Goal: Information Seeking & Learning: Learn about a topic

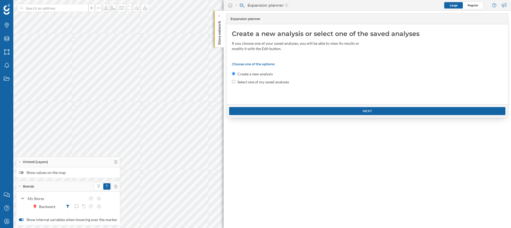
click at [253, 82] on label "Select one of my saved analyses" at bounding box center [264, 81] width 52 height 5
click at [235, 82] on input "Select one of my saved analyses" at bounding box center [233, 81] width 3 height 3
radio input "true"
radio input "false"
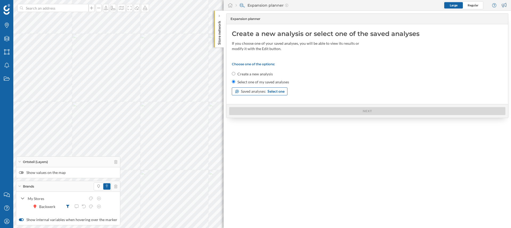
click at [277, 93] on span "Select one" at bounding box center [276, 91] width 17 height 5
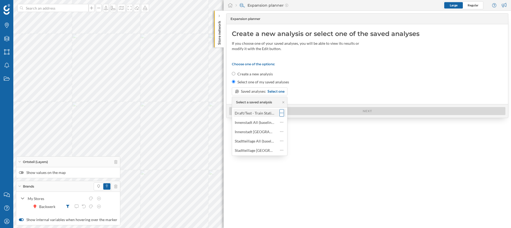
click at [282, 112] on icon at bounding box center [281, 112] width 3 height 5
click at [285, 124] on icon at bounding box center [285, 124] width 5 height 4
click at [237, 116] on input "Draft/Test - Train Station" at bounding box center [257, 114] width 45 height 8
type input "z - Draft/Test - Train Station"
click at [279, 123] on button at bounding box center [276, 121] width 5 height 5
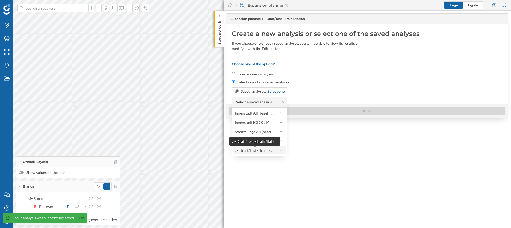
click at [257, 152] on div "z - Draft/Test - Train Station" at bounding box center [258, 150] width 46 height 5
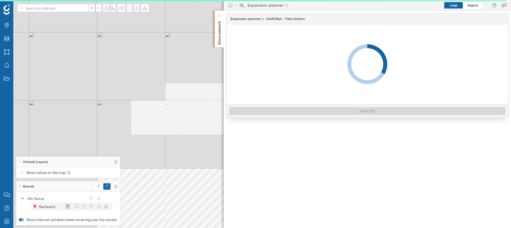
click at [68, 205] on icon at bounding box center [67, 206] width 3 height 3
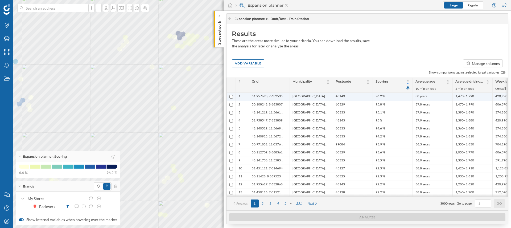
click at [305, 96] on span "Münster, Stadt" at bounding box center [310, 96] width 35 height 5
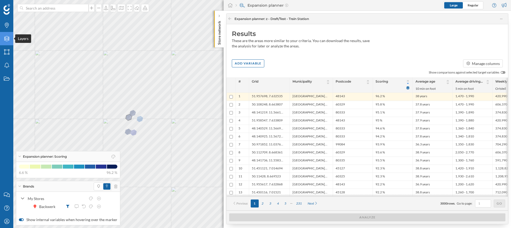
click at [10, 37] on div "Layers" at bounding box center [6, 38] width 13 height 13
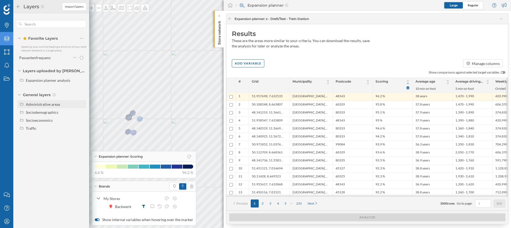
click at [45, 104] on div "Administrative areas" at bounding box center [43, 104] width 34 height 5
click at [83, 136] on input "Ortsteil" at bounding box center [82, 136] width 3 height 3
radio input "true"
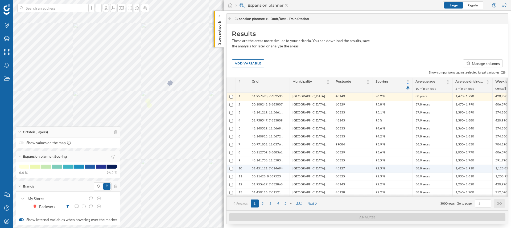
click at [302, 168] on span "Essen, Stadt" at bounding box center [310, 168] width 35 height 5
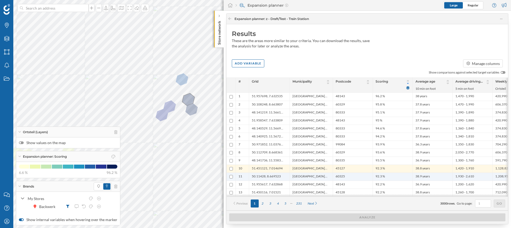
click at [346, 175] on li "60325" at bounding box center [353, 176] width 34 height 5
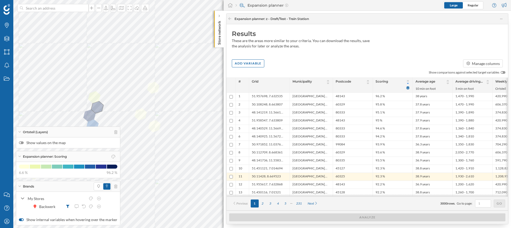
click at [91, 155] on div "Brands Layers Areas Notifications States Contact us Help Center My Profile Orts…" at bounding box center [255, 114] width 511 height 228
click at [113, 165] on div "Brands Layers Areas Notifications States Contact us Help Center My Profile Orts…" at bounding box center [255, 114] width 511 height 228
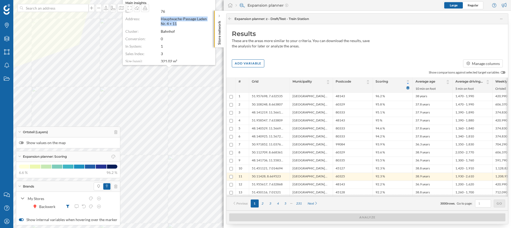
drag, startPoint x: 162, startPoint y: 19, endPoint x: 188, endPoint y: 25, distance: 26.7
click at [188, 25] on dd "Hauptwache-Passage Laden Nr. 4 + 11" at bounding box center [185, 22] width 49 height 10
copy span "Hauptwache-Passage Laden Nr. 4 + 11"
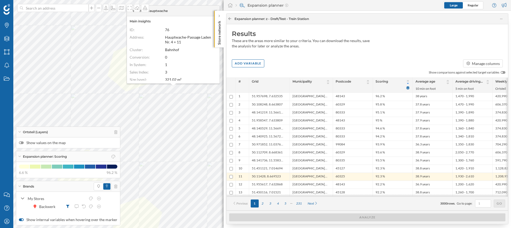
click at [231, 19] on icon at bounding box center [230, 18] width 4 height 3
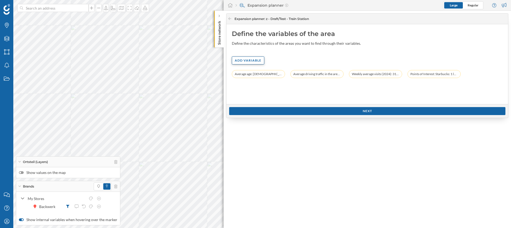
click at [252, 62] on div "Add variable" at bounding box center [248, 60] width 32 height 8
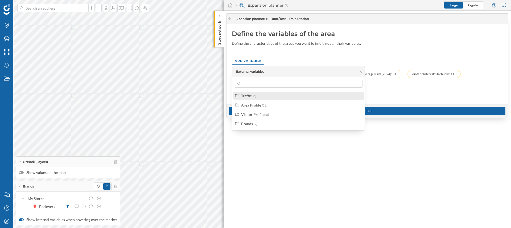
click at [253, 97] on span "(6)" at bounding box center [254, 96] width 3 height 4
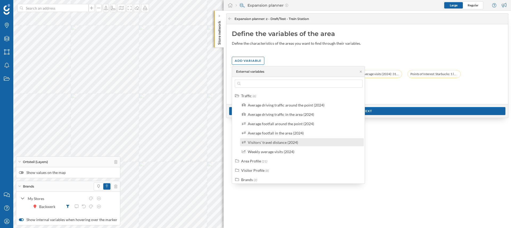
click at [282, 145] on div "Visitors' travel distance (2024)" at bounding box center [302, 142] width 124 height 8
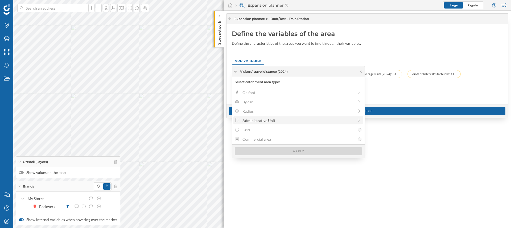
click at [331, 120] on div "Administrative Unit" at bounding box center [299, 121] width 112 height 6
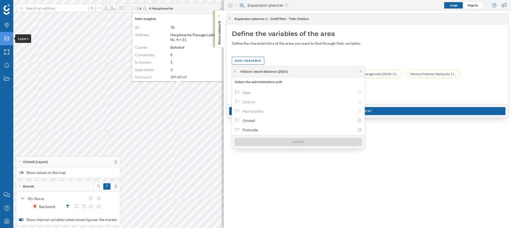
click at [7, 39] on icon "Layers" at bounding box center [6, 38] width 7 height 5
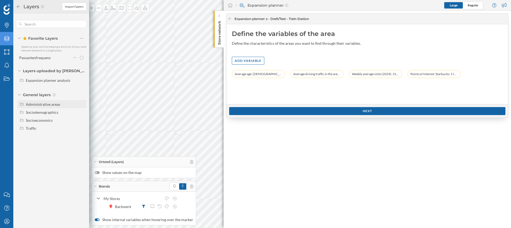
click at [46, 106] on div "Administrative areas" at bounding box center [43, 104] width 34 height 5
click at [83, 145] on input "Postcode" at bounding box center [82, 144] width 3 height 3
radio input "true"
click at [221, 17] on div at bounding box center [219, 15] width 5 height 5
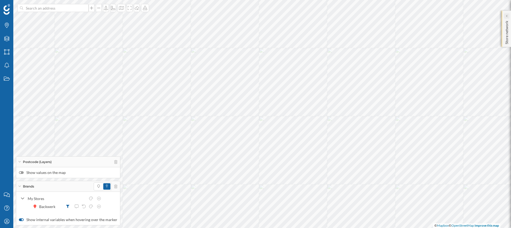
click at [506, 15] on icon at bounding box center [507, 16] width 2 height 3
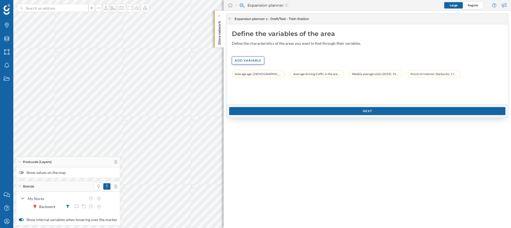
click at [244, 61] on div "Add variable" at bounding box center [248, 60] width 32 height 8
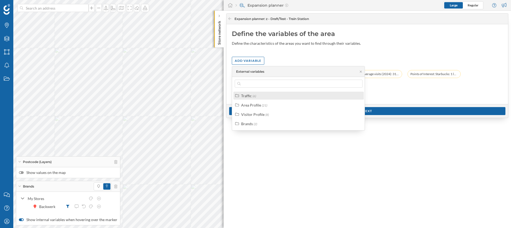
click at [257, 94] on div "Traffic (6)" at bounding box center [301, 96] width 120 height 6
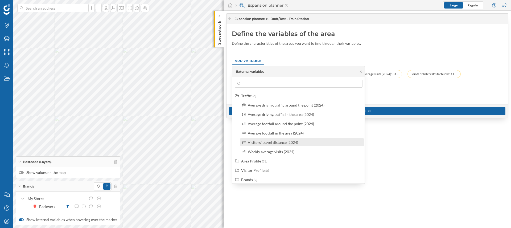
click at [279, 145] on div "Visitors' travel distance (2024)" at bounding box center [302, 142] width 124 height 8
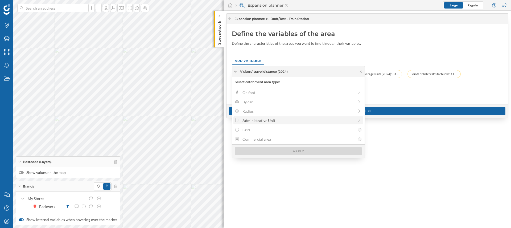
click at [247, 120] on div "Administrative Unit" at bounding box center [299, 121] width 112 height 6
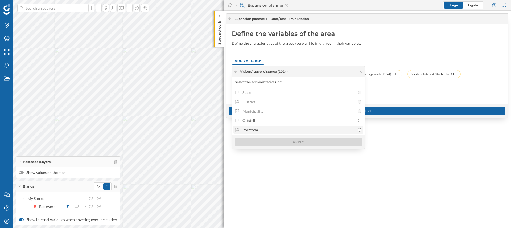
click at [290, 128] on div "Postcode" at bounding box center [299, 130] width 113 height 6
click at [358, 128] on input "Postcode" at bounding box center [359, 129] width 3 height 3
radio input "true"
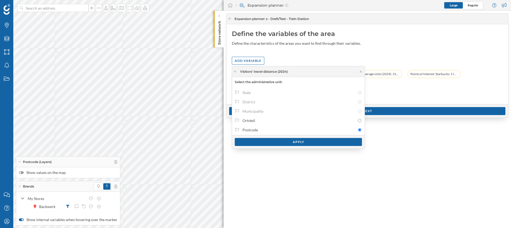
click at [294, 141] on div "Apply" at bounding box center [298, 142] width 127 height 8
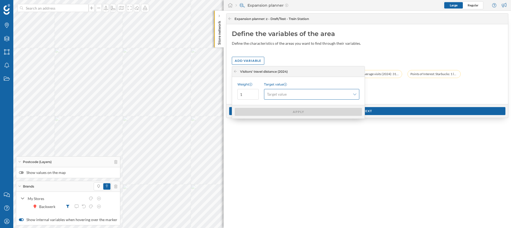
click at [284, 95] on span "Target value" at bounding box center [277, 94] width 20 height 5
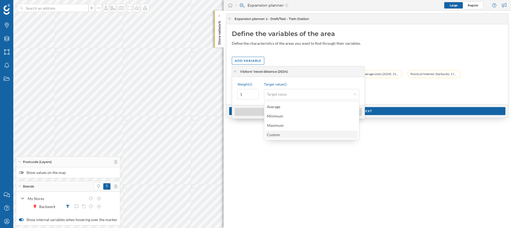
click at [308, 133] on div "Custom" at bounding box center [311, 135] width 89 height 6
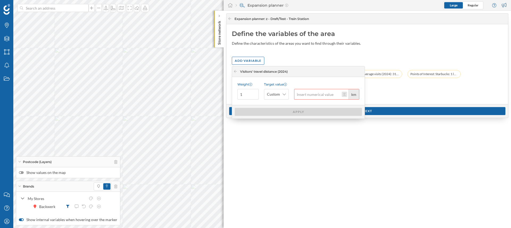
click at [346, 94] on button "km" at bounding box center [344, 94] width 5 height 5
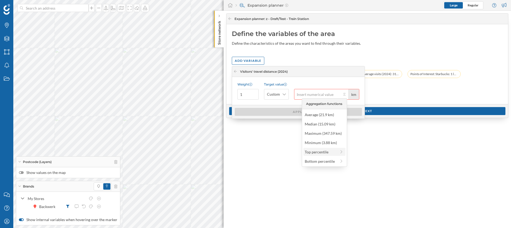
click at [323, 155] on div "Top percentile" at bounding box center [325, 152] width 42 height 8
click at [325, 112] on div "Top 90% (32.56 km)" at bounding box center [322, 115] width 43 height 6
type input "32.56"
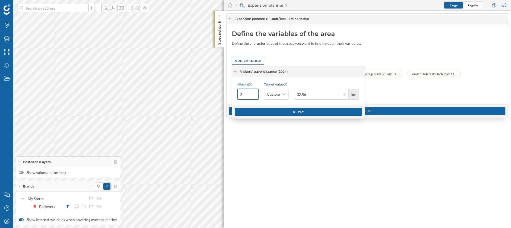
click at [254, 93] on input "2" at bounding box center [248, 94] width 21 height 11
click at [254, 93] on input "3" at bounding box center [248, 94] width 21 height 11
type input "4"
click at [254, 93] on input "4" at bounding box center [248, 94] width 21 height 11
click at [272, 111] on div "Apply" at bounding box center [298, 112] width 127 height 8
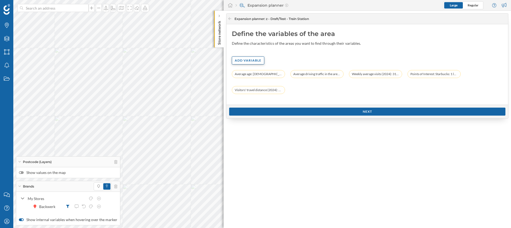
click at [259, 60] on div "Add variable" at bounding box center [248, 60] width 32 height 8
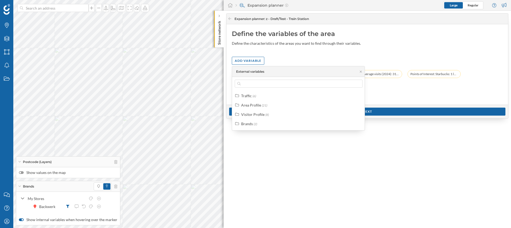
click at [455, 94] on div "Average age: 37 years (10 min on foot) Average driving traffic in the area (202…" at bounding box center [367, 84] width 271 height 29
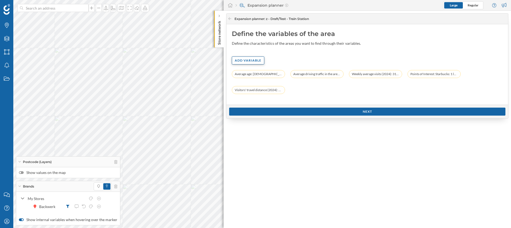
click at [252, 60] on div "Add variable" at bounding box center [248, 60] width 32 height 8
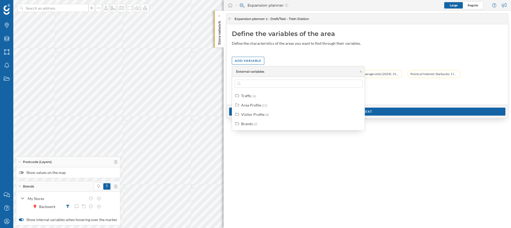
click at [383, 51] on div "Define the variables of the area Define the characteristics of the areas you wa…" at bounding box center [368, 64] width 282 height 80
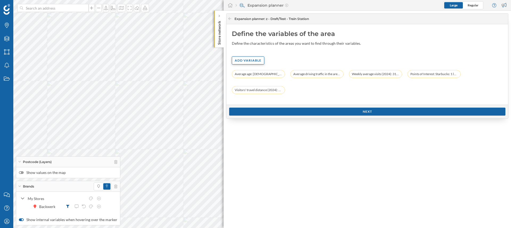
click at [253, 64] on div "Add variable" at bounding box center [248, 60] width 32 height 8
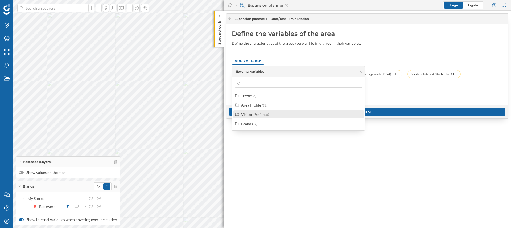
click at [254, 116] on div "Visitor Profile" at bounding box center [252, 114] width 23 height 5
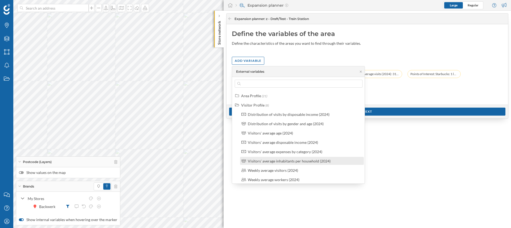
scroll to position [11, 0]
click at [284, 139] on div "Visitors' average disposable income (2024)" at bounding box center [283, 141] width 70 height 5
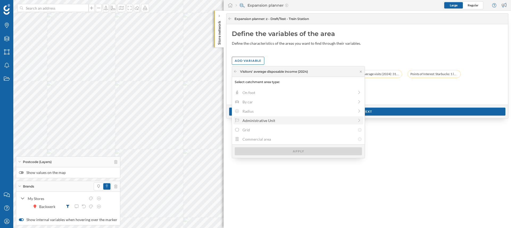
click at [254, 121] on div "Administrative Unit" at bounding box center [299, 121] width 112 height 6
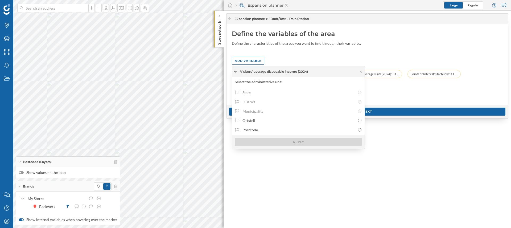
click at [236, 72] on icon at bounding box center [236, 71] width 4 height 3
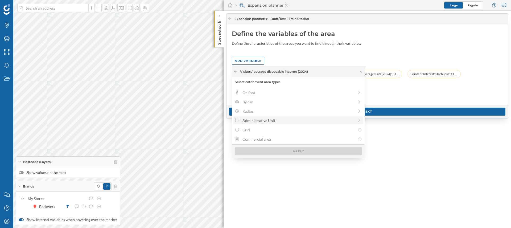
click at [261, 120] on div "Administrative Unit" at bounding box center [299, 121] width 112 height 6
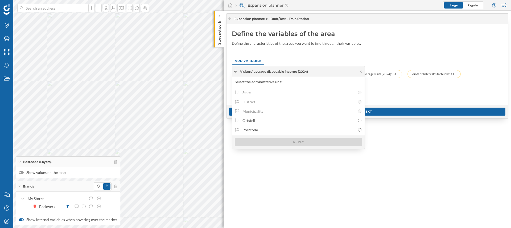
click at [234, 71] on icon at bounding box center [235, 71] width 3 height 3
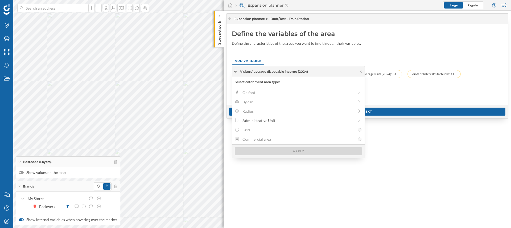
click at [234, 71] on icon at bounding box center [235, 71] width 3 height 3
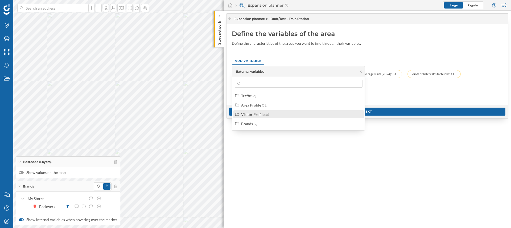
click at [278, 116] on div "Visitor Profile (8)" at bounding box center [301, 115] width 120 height 6
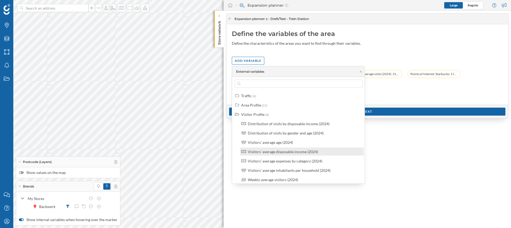
scroll to position [21, 0]
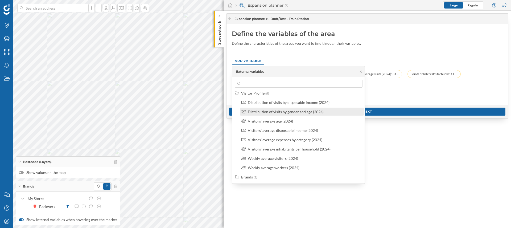
click at [322, 115] on div "Distribution of visits by gender and age (2024)" at bounding box center [302, 112] width 124 height 8
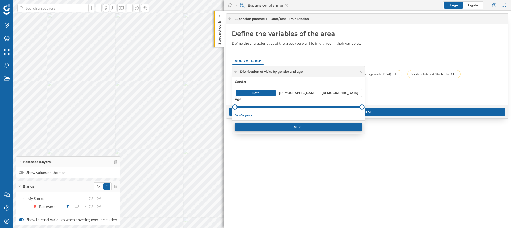
click at [292, 128] on div "Next" at bounding box center [298, 127] width 127 height 8
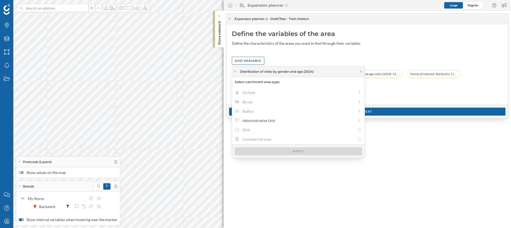
click at [233, 73] on div "Distribution of visits by gender and age (2024)" at bounding box center [298, 71] width 133 height 11
click at [235, 71] on icon at bounding box center [235, 71] width 3 height 3
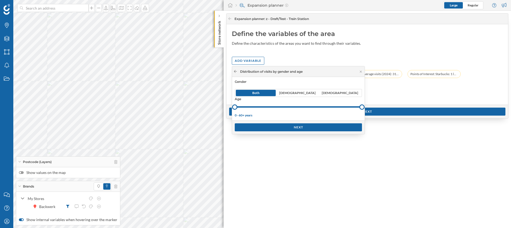
click at [234, 71] on icon at bounding box center [236, 71] width 4 height 3
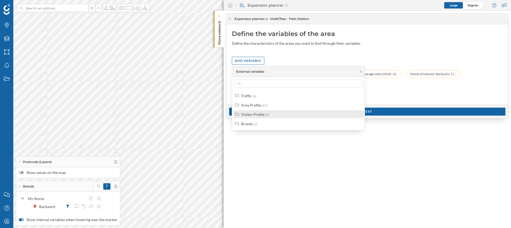
click at [255, 115] on div "Visitor Profile" at bounding box center [252, 114] width 23 height 5
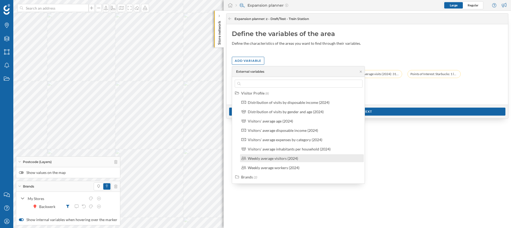
click at [302, 158] on div "Weekly average visitors (2024)" at bounding box center [304, 159] width 113 height 6
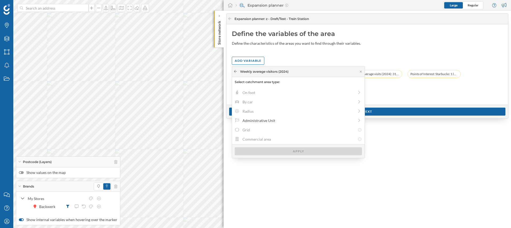
click at [237, 72] on icon at bounding box center [236, 71] width 4 height 3
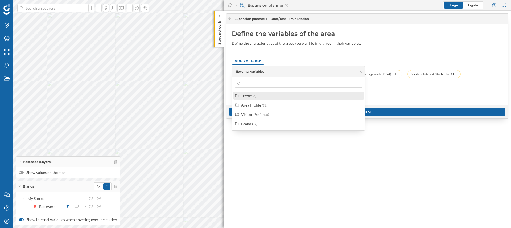
click at [243, 99] on div "Traffic (6)" at bounding box center [299, 96] width 131 height 8
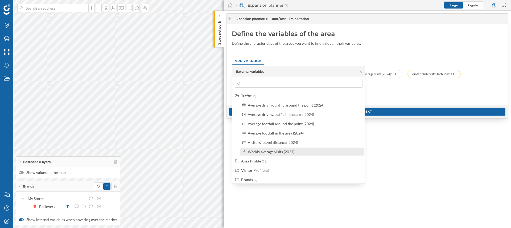
click at [295, 155] on div "Weekly average visits (2024)" at bounding box center [302, 152] width 124 height 8
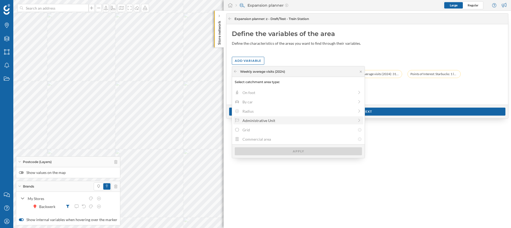
click at [267, 123] on div "Administrative Unit" at bounding box center [299, 121] width 112 height 6
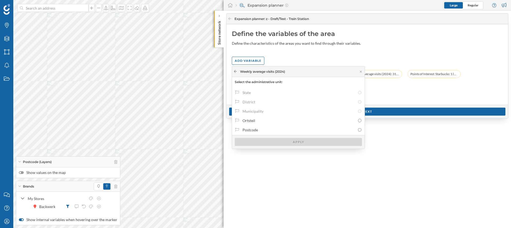
click at [235, 71] on icon at bounding box center [235, 71] width 3 height 3
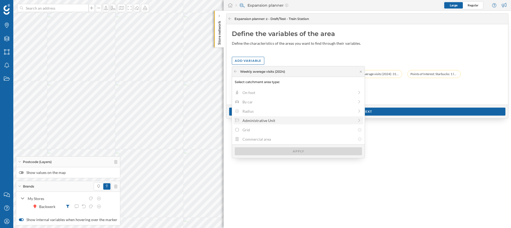
click at [320, 120] on div "Administrative Unit" at bounding box center [299, 121] width 112 height 6
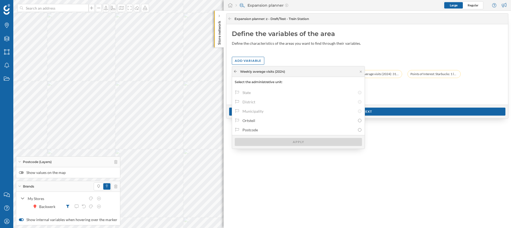
click at [235, 71] on icon at bounding box center [236, 71] width 4 height 3
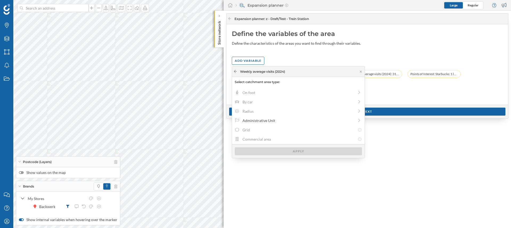
click at [234, 72] on icon at bounding box center [236, 71] width 4 height 3
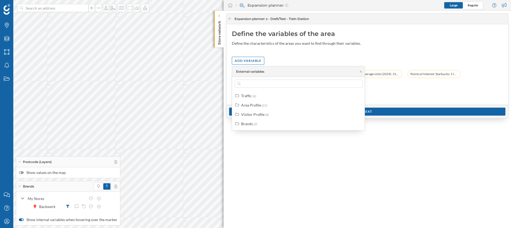
click at [250, 100] on div "Traffic (6) Area Profile (21) Visitor Profile (8) Brands (2)" at bounding box center [298, 110] width 133 height 36
click at [255, 96] on span "(6)" at bounding box center [254, 96] width 3 height 4
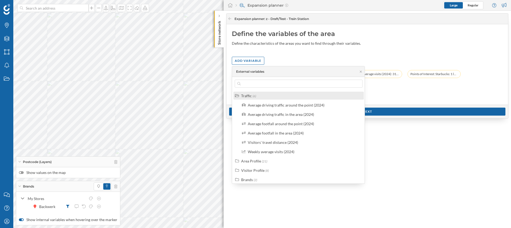
click at [253, 99] on div "Traffic (6)" at bounding box center [299, 96] width 131 height 8
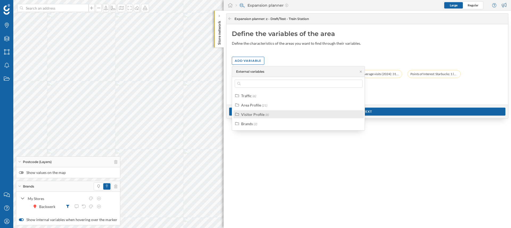
click at [259, 115] on div "Visitor Profile" at bounding box center [252, 114] width 23 height 5
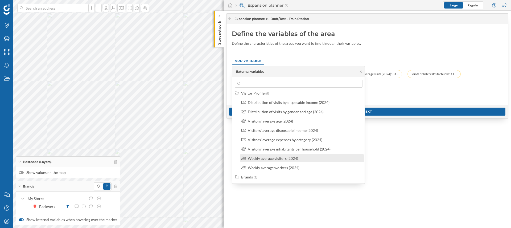
click at [271, 161] on div "Weekly average visitors (2024)" at bounding box center [302, 158] width 124 height 8
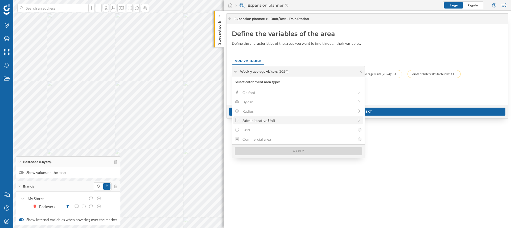
click at [256, 121] on div "Administrative Unit" at bounding box center [299, 121] width 112 height 6
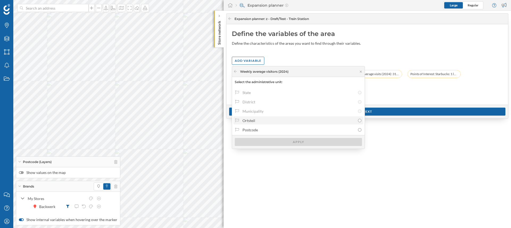
click at [258, 121] on div "Ortsteil" at bounding box center [299, 121] width 113 height 6
click at [358, 121] on input "Ortsteil" at bounding box center [359, 120] width 3 height 3
radio input "true"
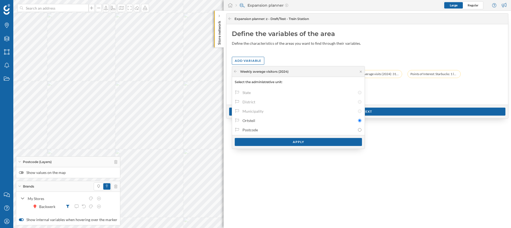
click at [402, 95] on div "Average age: 37 years (10 min on foot) Average driving traffic in the area (202…" at bounding box center [367, 84] width 271 height 29
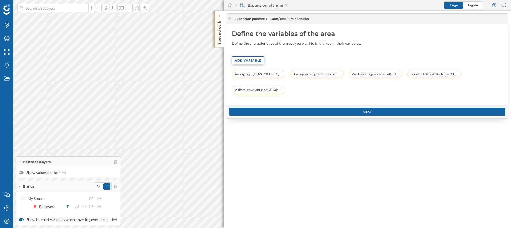
click at [254, 61] on div "Add variable" at bounding box center [248, 60] width 32 height 8
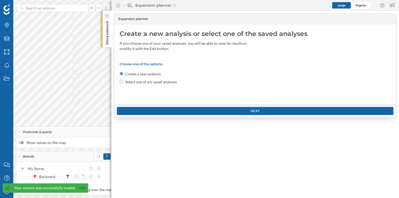
click at [109, 16] on div at bounding box center [106, 15] width 5 height 5
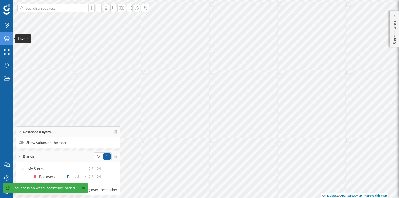
click at [10, 39] on div "Layers" at bounding box center [6, 38] width 13 height 13
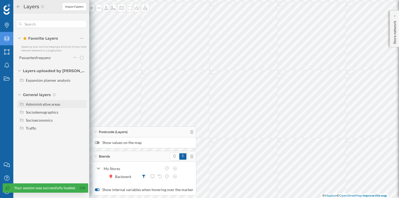
click at [49, 102] on div "Administrative areas" at bounding box center [43, 104] width 34 height 5
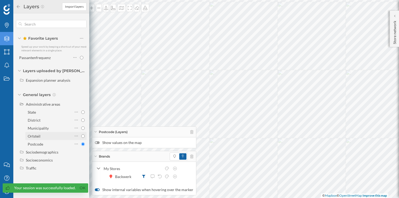
click at [82, 135] on input "Ortsteil" at bounding box center [82, 136] width 3 height 3
radio input "true"
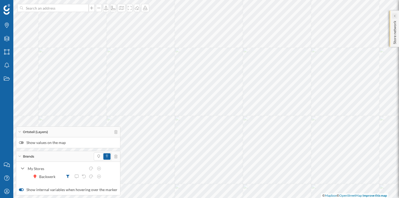
click at [394, 16] on icon at bounding box center [395, 16] width 2 height 3
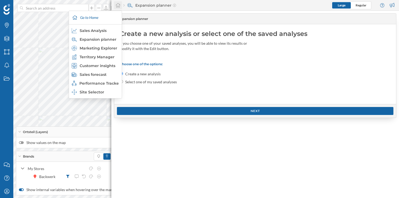
click at [119, 4] on icon at bounding box center [117, 5] width 5 height 5
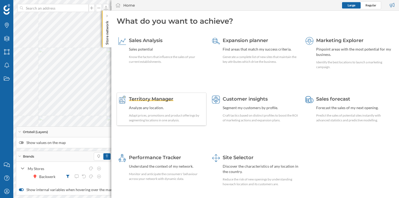
click at [164, 100] on span "Territory Manager" at bounding box center [151, 99] width 44 height 6
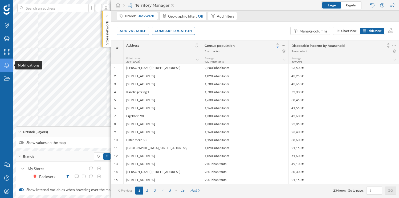
click at [7, 67] on icon at bounding box center [6, 65] width 5 height 5
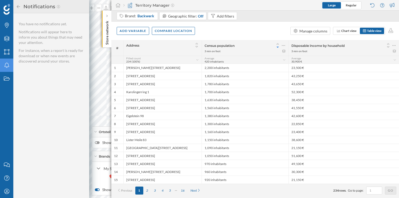
click at [7, 67] on icon at bounding box center [6, 65] width 5 height 5
click at [9, 78] on icon "States" at bounding box center [6, 78] width 7 height 5
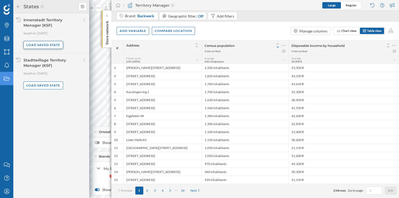
click at [43, 48] on div "Load saved state" at bounding box center [43, 45] width 40 height 8
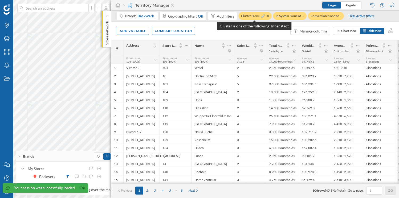
click at [262, 16] on icon at bounding box center [263, 15] width 3 height 3
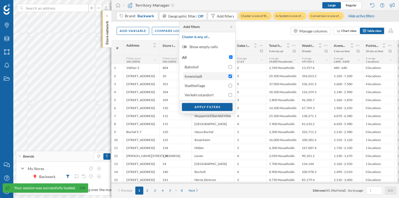
click at [229, 77] on input "Innenstadt" at bounding box center [230, 76] width 3 height 3
checkbox input "false"
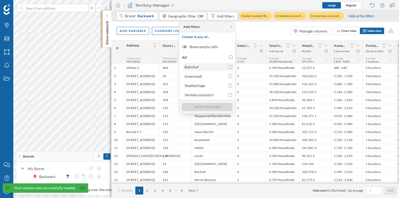
click at [230, 68] on input "Bahnhof" at bounding box center [230, 66] width 3 height 3
checkbox input "true"
click at [205, 108] on div "Apply filters" at bounding box center [207, 107] width 51 height 8
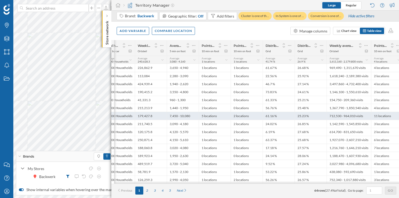
scroll to position [0, 178]
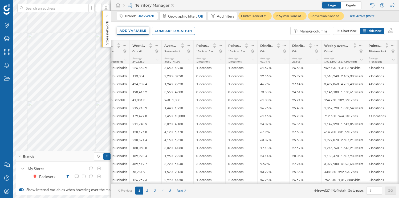
click at [131, 33] on div "Add variable" at bounding box center [133, 31] width 32 height 8
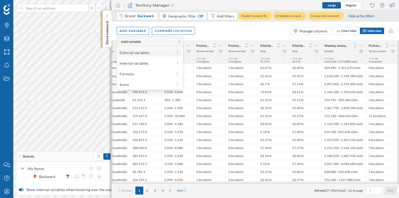
click at [142, 55] on div "External variables" at bounding box center [146, 53] width 53 height 6
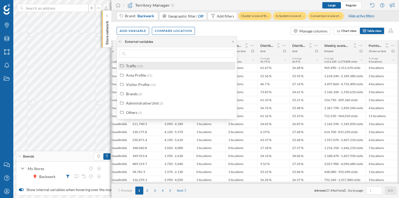
click at [152, 66] on div "Traffic (15)" at bounding box center [179, 66] width 106 height 6
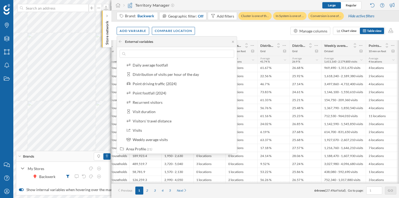
scroll to position [72, 0]
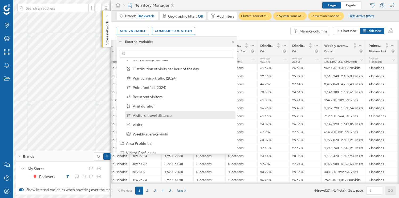
click at [157, 116] on div "Visitors' travel distance" at bounding box center [152, 115] width 39 height 5
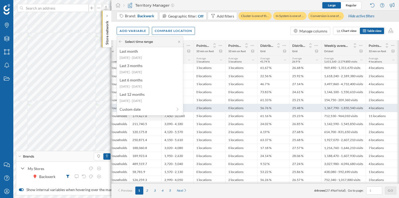
click at [140, 110] on div "Custom date" at bounding box center [146, 110] width 53 height 6
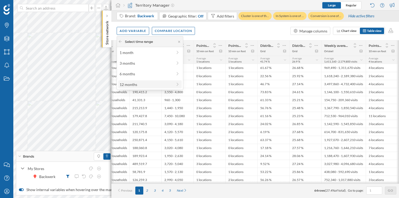
click at [140, 88] on div "12 months" at bounding box center [149, 84] width 63 height 8
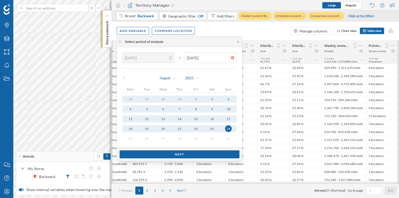
click at [127, 79] on div "August 2025" at bounding box center [179, 78] width 115 height 8
click at [125, 79] on icon at bounding box center [124, 77] width 4 height 3
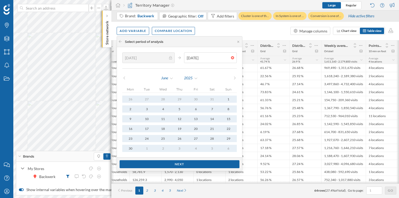
click at [125, 79] on icon at bounding box center [124, 77] width 4 height 3
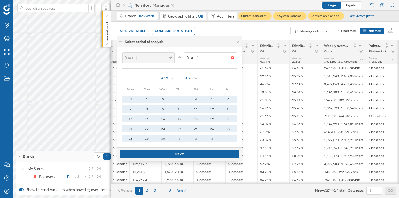
click at [125, 79] on icon at bounding box center [124, 77] width 4 height 3
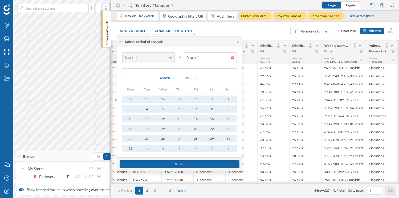
click at [125, 79] on icon at bounding box center [124, 77] width 4 height 3
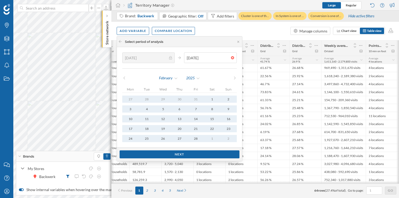
click at [125, 79] on icon at bounding box center [124, 77] width 4 height 3
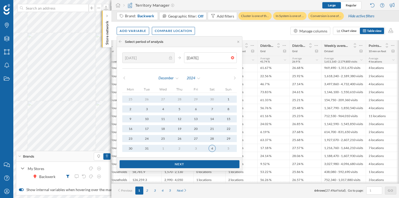
type input "08/01/2024"
type input "05/01/2025"
click at [213, 151] on button "4" at bounding box center [212, 148] width 16 height 7
type input "01/01/2024"
type input "29/12/2024"
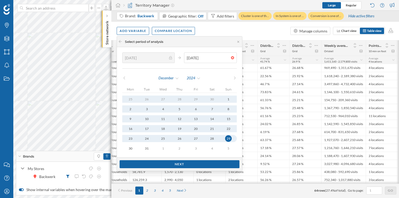
click at [225, 142] on button "29" at bounding box center [228, 138] width 16 height 7
click at [197, 164] on div "Next" at bounding box center [180, 164] width 120 height 8
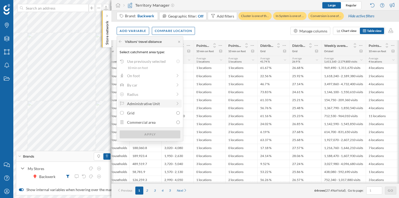
click at [162, 103] on div "Administrative Unit" at bounding box center [150, 104] width 46 height 6
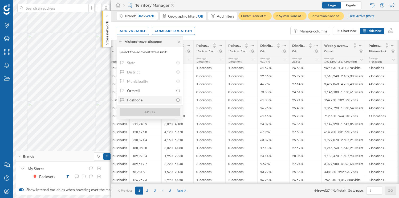
click at [178, 101] on input "Postcode" at bounding box center [177, 99] width 3 height 3
radio input "true"
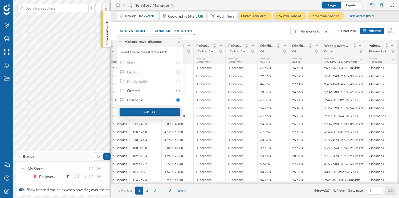
click at [166, 112] on div "Apply" at bounding box center [150, 112] width 61 height 8
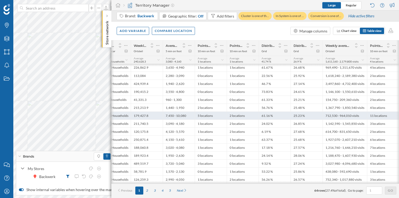
scroll to position [0, 210]
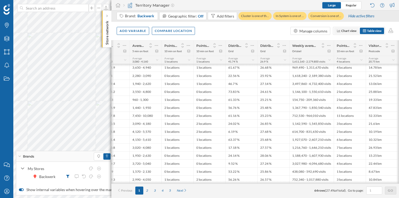
click at [348, 31] on span "Chart view" at bounding box center [348, 31] width 15 height 4
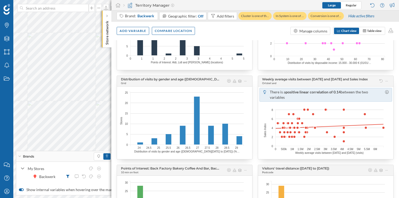
scroll to position [383, 0]
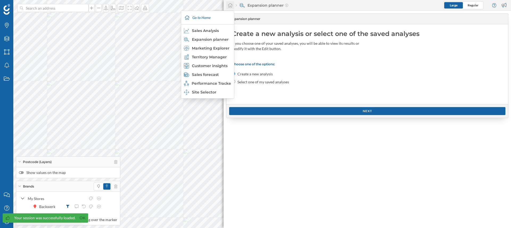
click at [233, 5] on icon at bounding box center [230, 5] width 5 height 5
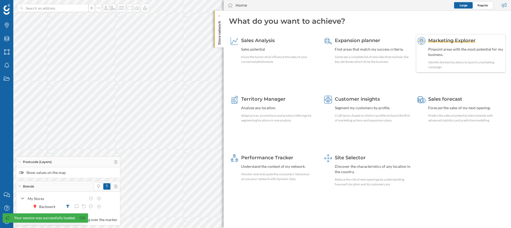
click at [442, 42] on span "Marketing Explorer" at bounding box center [452, 41] width 47 height 6
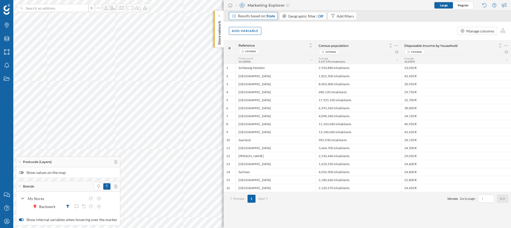
click at [275, 17] on span "State" at bounding box center [271, 16] width 9 height 5
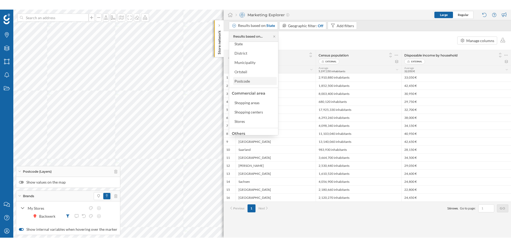
scroll to position [26, 0]
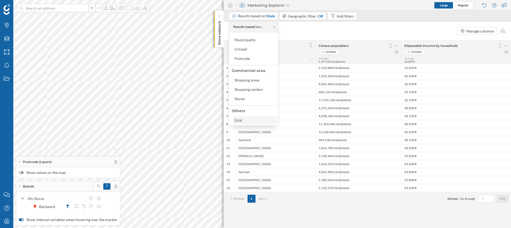
click at [241, 121] on div "Grid" at bounding box center [238, 120] width 7 height 5
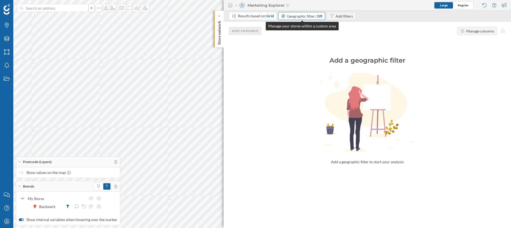
click at [322, 16] on div "Off" at bounding box center [320, 16] width 6 height 6
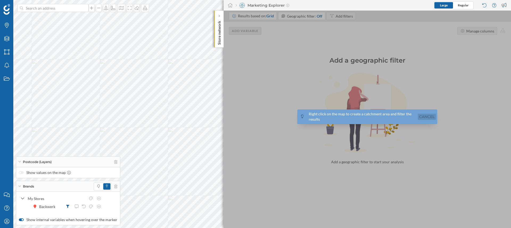
click at [425, 116] on link "Cancel" at bounding box center [427, 117] width 18 height 6
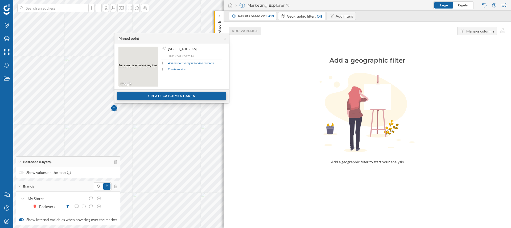
click at [182, 96] on div "Create catchment area" at bounding box center [171, 96] width 109 height 8
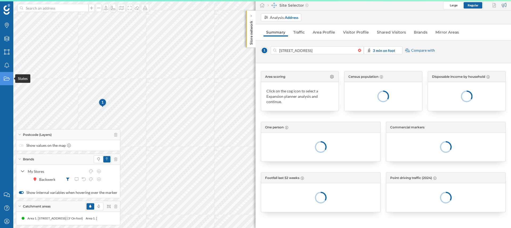
click at [10, 80] on icon "States" at bounding box center [6, 78] width 7 height 5
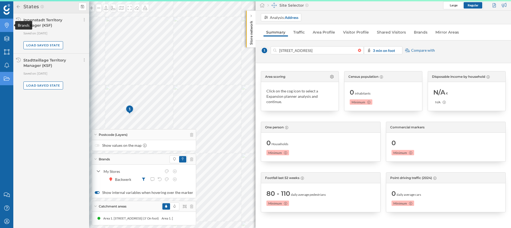
click at [10, 27] on icon "Brands" at bounding box center [6, 25] width 7 height 5
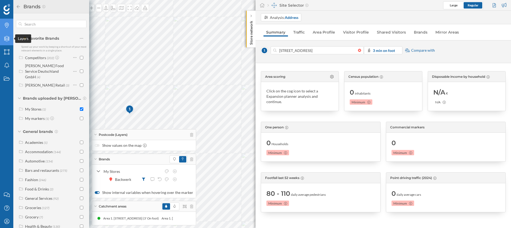
click at [2, 35] on div "Layers" at bounding box center [6, 38] width 13 height 13
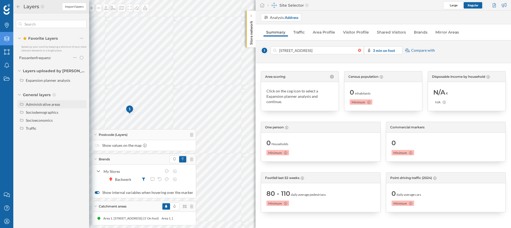
click at [47, 108] on div "Administrative areas" at bounding box center [51, 104] width 69 height 8
click at [85, 145] on label "Postcode" at bounding box center [55, 144] width 61 height 8
click at [85, 145] on input "Postcode" at bounding box center [82, 144] width 3 height 3
click at [83, 145] on input "Postcode" at bounding box center [82, 144] width 3 height 3
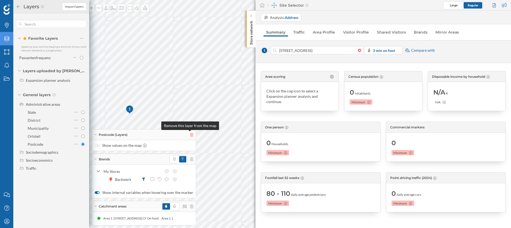
click at [192, 135] on icon at bounding box center [191, 135] width 3 height 4
radio input "false"
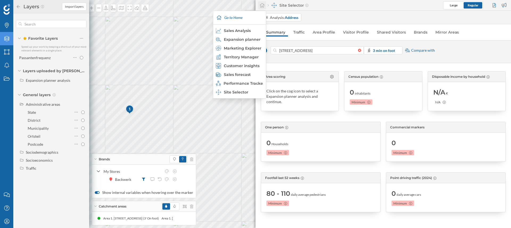
click at [261, 6] on icon at bounding box center [262, 5] width 5 height 5
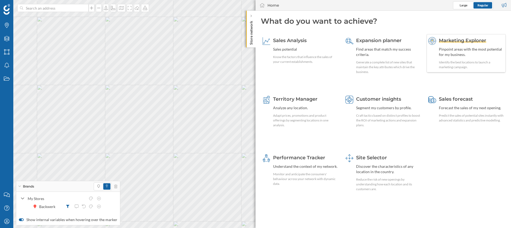
click at [465, 42] on span "Marketing Explorer" at bounding box center [462, 41] width 47 height 6
